Goal: Information Seeking & Learning: Learn about a topic

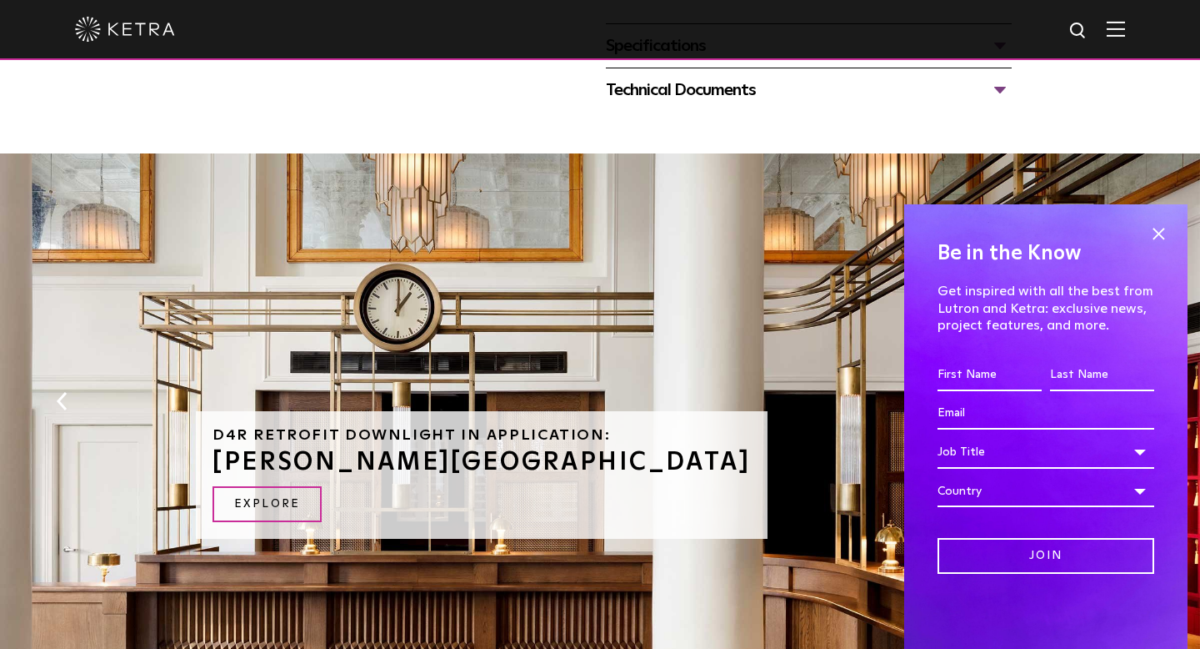
scroll to position [1016, 0]
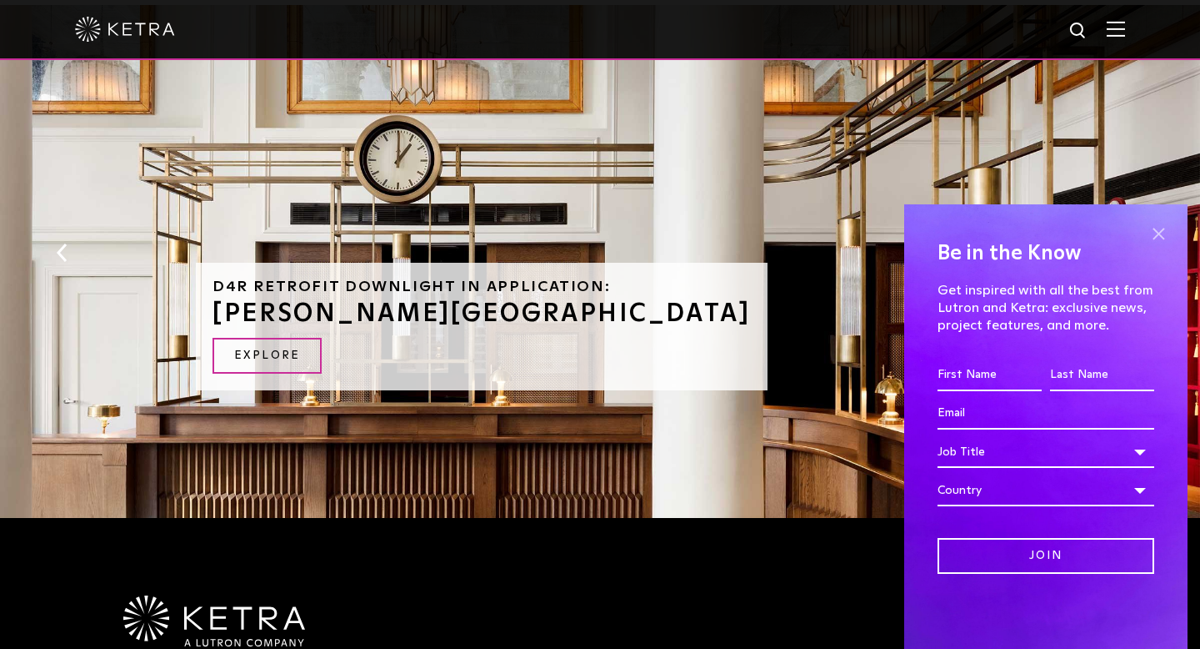
click at [1159, 232] on span at bounding box center [1158, 233] width 25 height 25
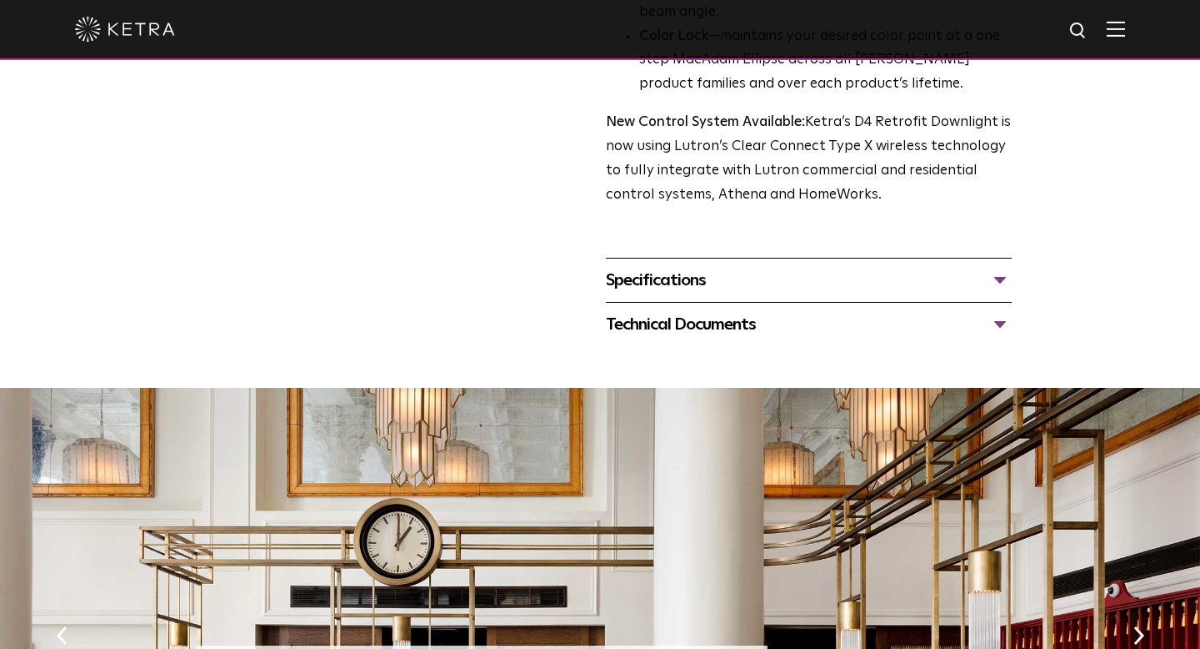
scroll to position [726, 0]
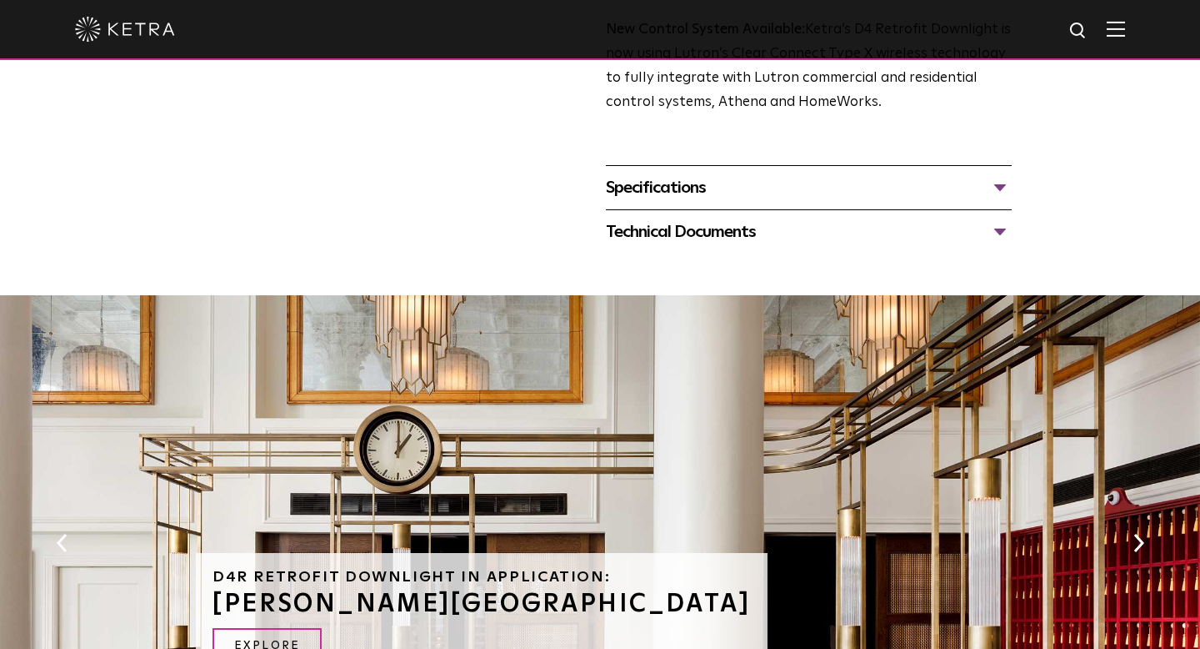
click at [760, 181] on div "Specifications" at bounding box center [809, 187] width 406 height 27
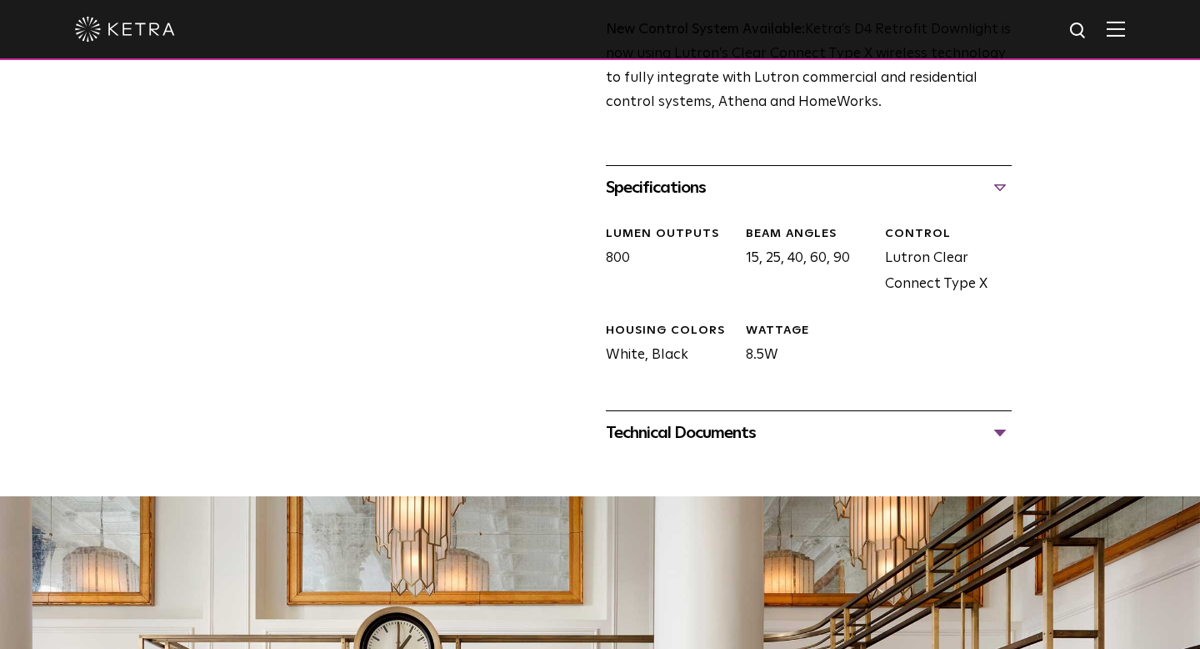
click at [720, 188] on div "Specifications" at bounding box center [809, 187] width 406 height 27
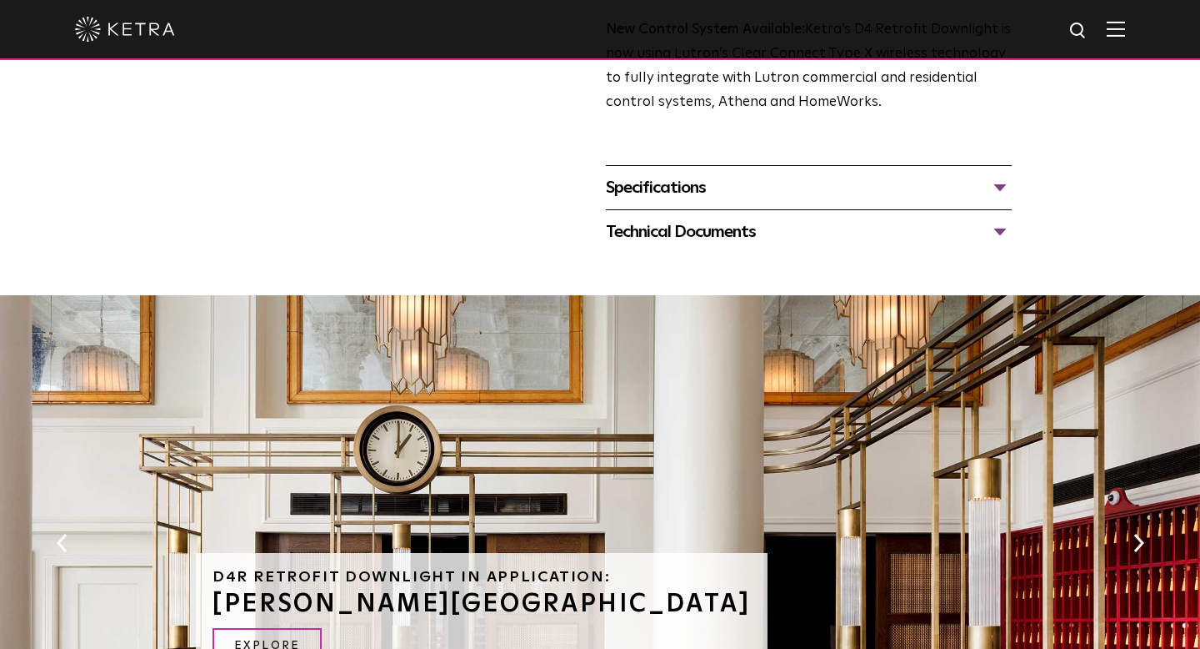
click at [728, 245] on div "Technical Documents D4R Specification Sheet D4R Installation Guide D4R Retrofit…" at bounding box center [809, 231] width 406 height 44
click at [734, 227] on div "Technical Documents" at bounding box center [809, 231] width 406 height 27
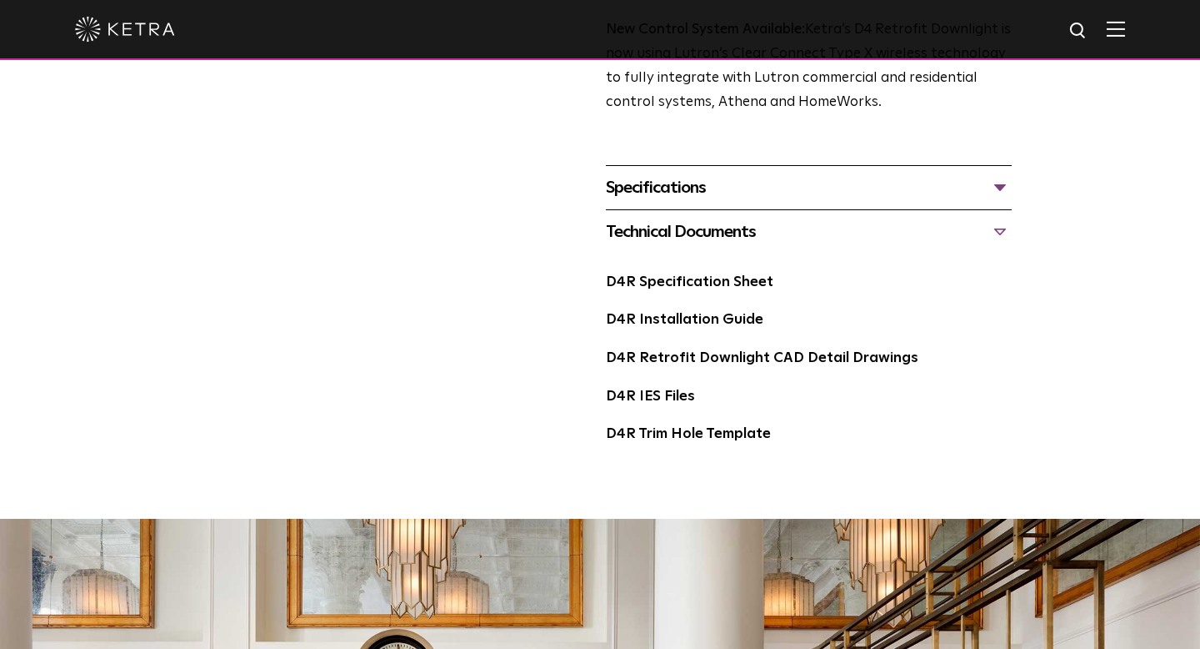
click at [731, 208] on div "Specifications LUMEN OUTPUTS 800 Beam Angles 15, 25, 40, 60, 90 CONTROL Lutron …" at bounding box center [809, 187] width 406 height 44
click at [728, 193] on div "Specifications" at bounding box center [809, 187] width 406 height 27
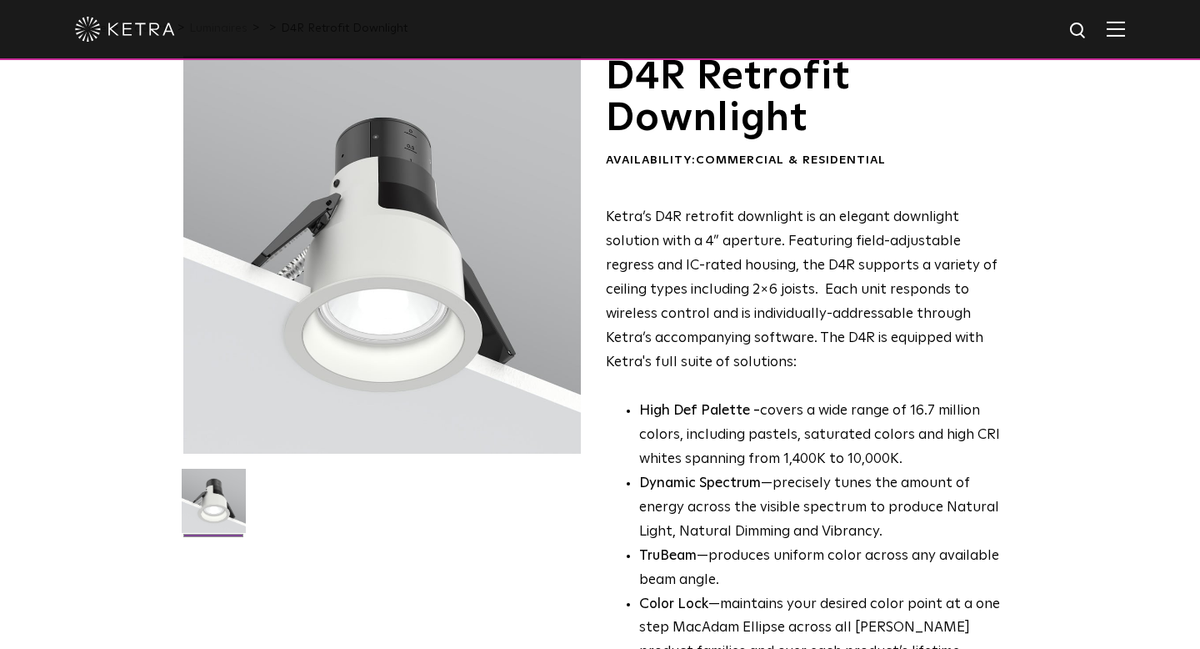
scroll to position [0, 0]
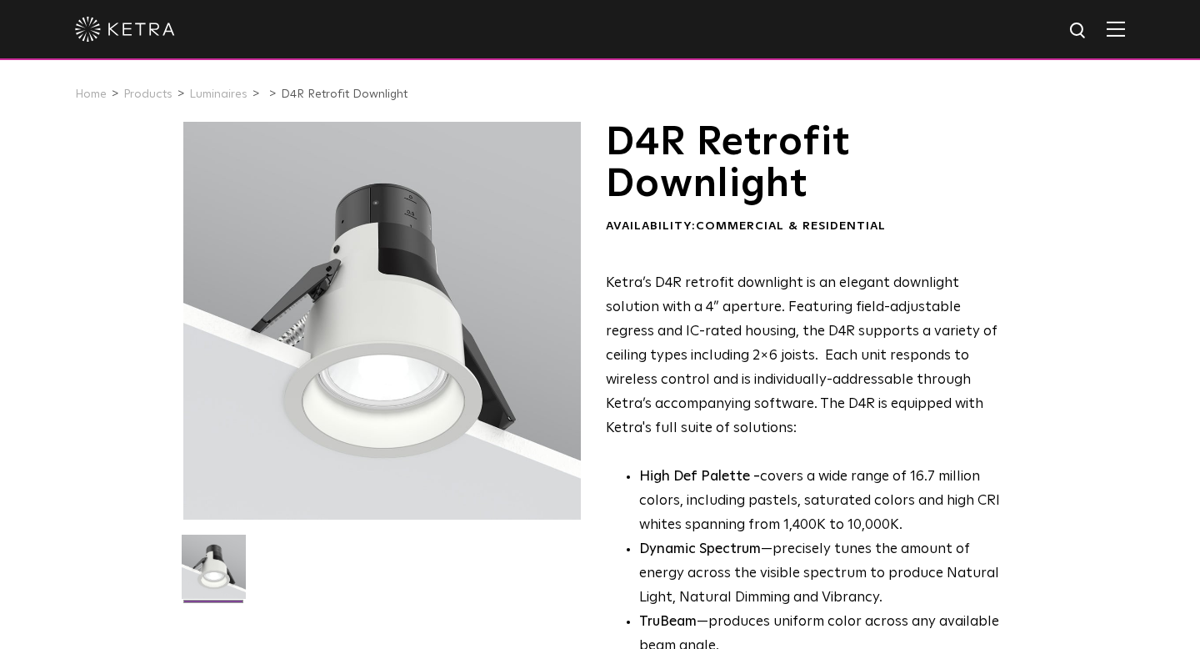
click at [1118, 23] on img at bounding box center [1116, 29] width 18 height 16
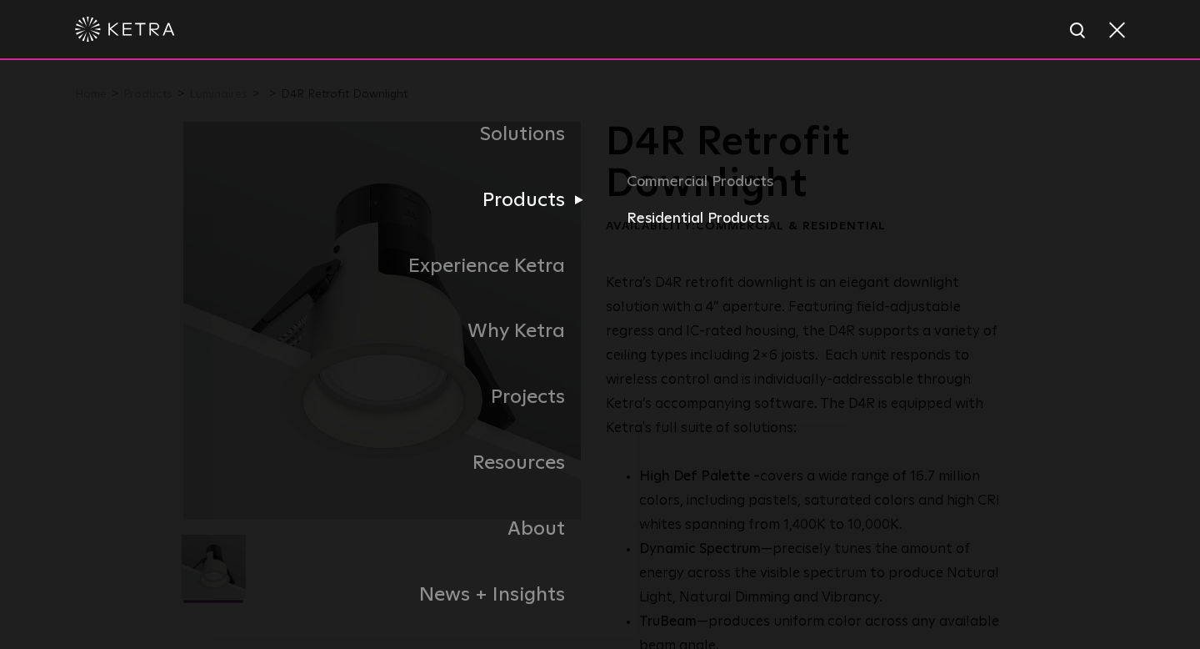
click at [696, 212] on link "Residential Products" at bounding box center [822, 219] width 390 height 24
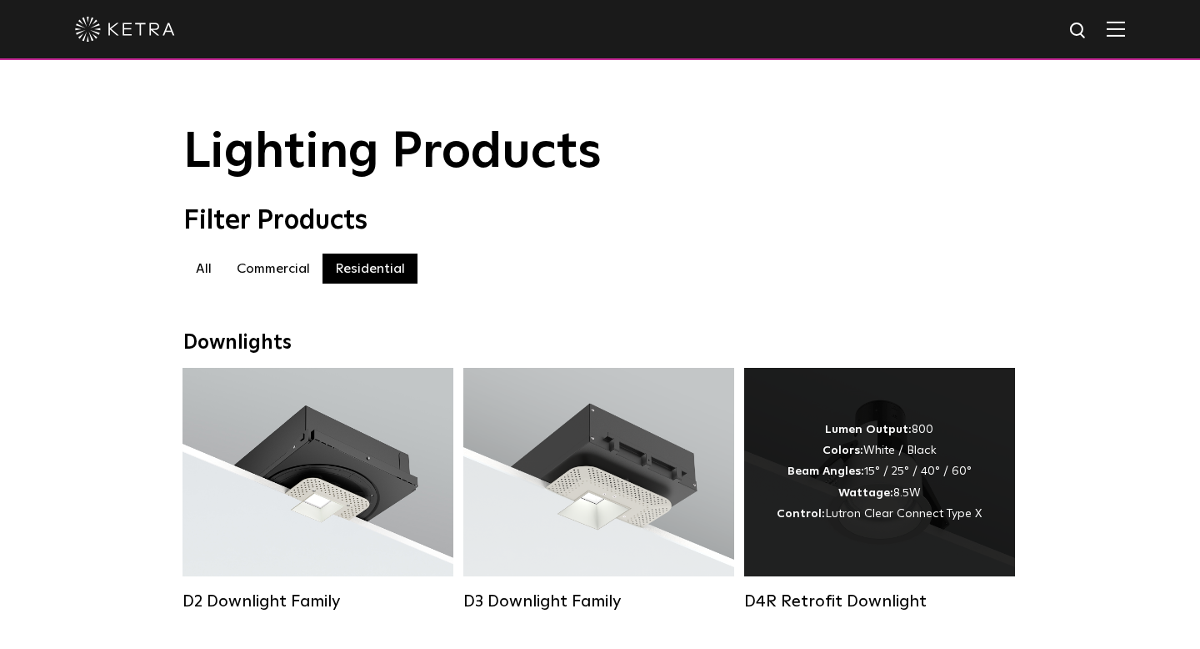
click at [871, 493] on strong "Wattage:" at bounding box center [866, 493] width 55 height 12
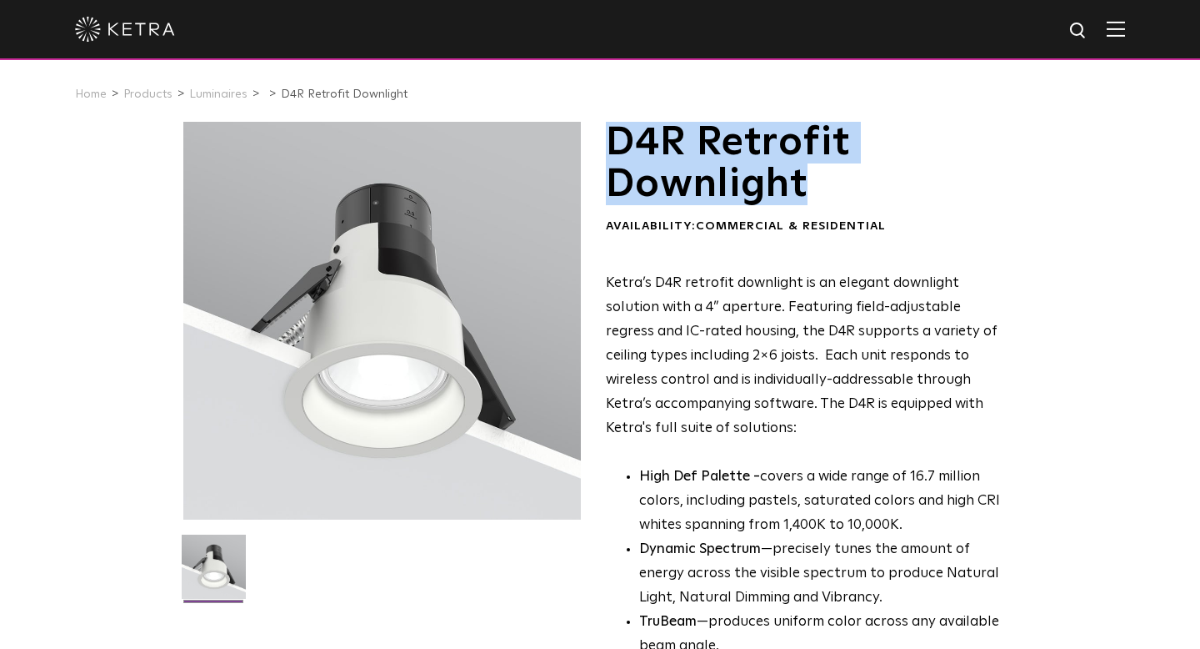
drag, startPoint x: 819, startPoint y: 183, endPoint x: 611, endPoint y: 133, distance: 214.3
click at [611, 133] on h1 "D4R Retrofit Downlight" at bounding box center [809, 164] width 406 height 84
copy h1 "D4R Retrofit Downlight"
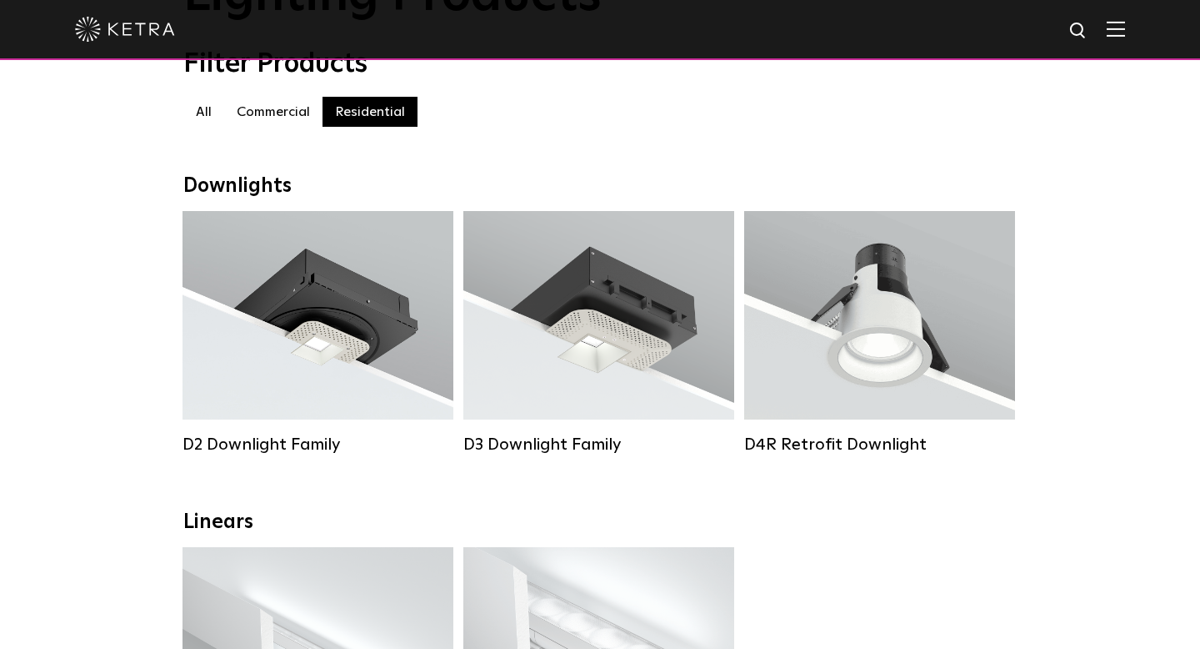
scroll to position [51, 0]
